Goal: Use online tool/utility: Utilize a website feature to perform a specific function

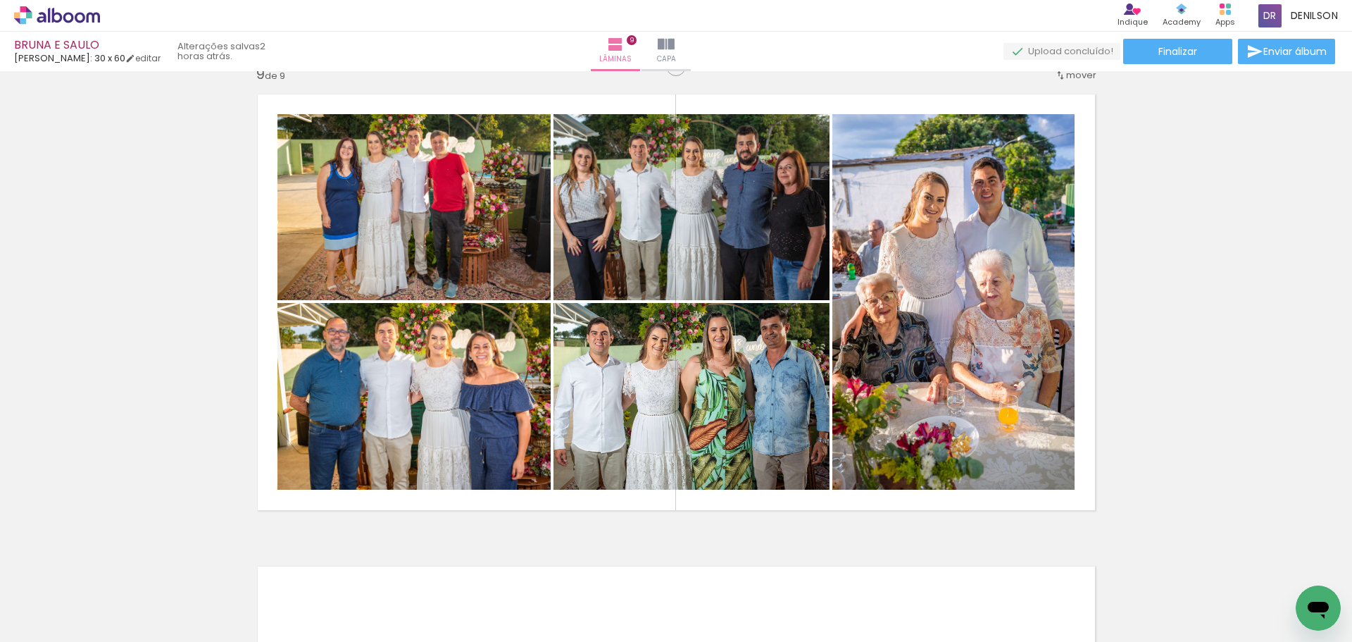
scroll to position [0, 380]
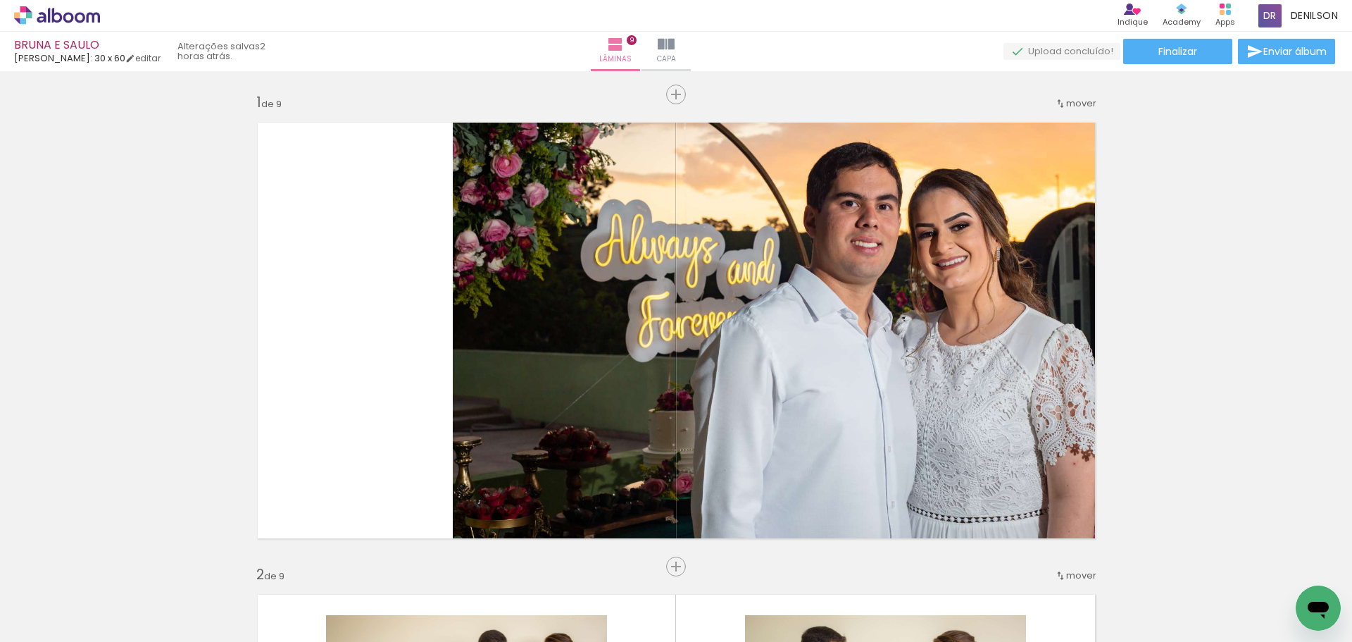
scroll to position [0, 380]
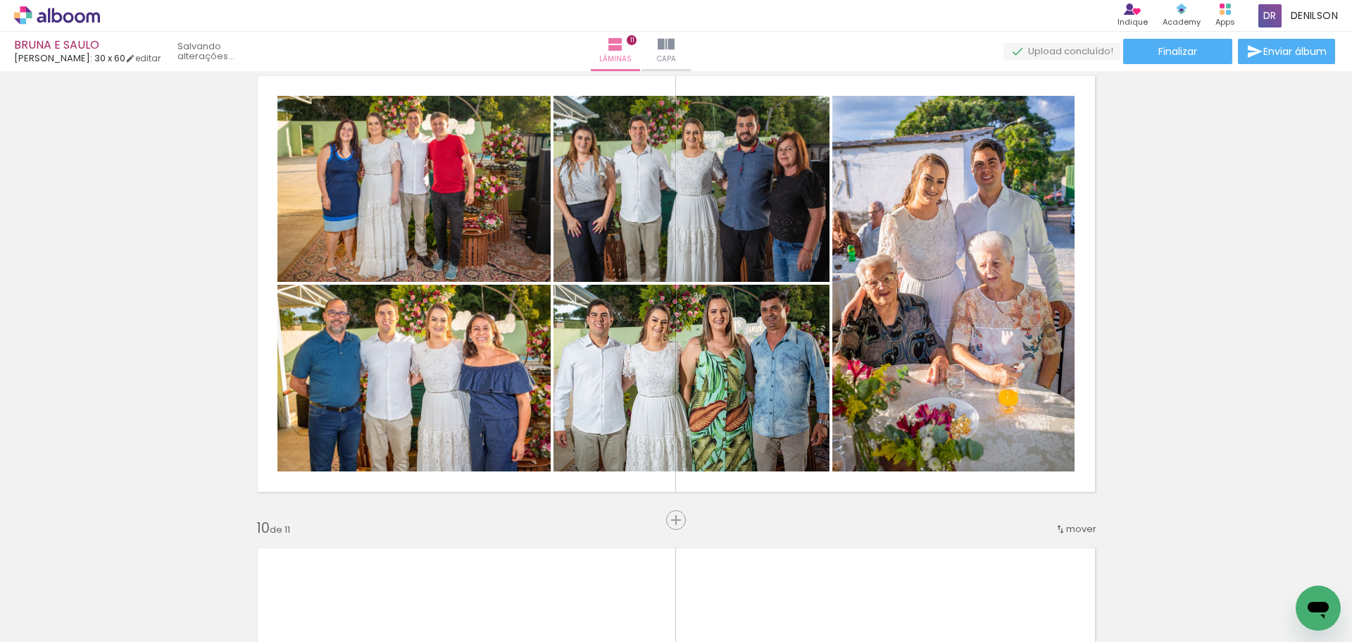
scroll to position [1761, 0]
